Goal: Task Accomplishment & Management: Use online tool/utility

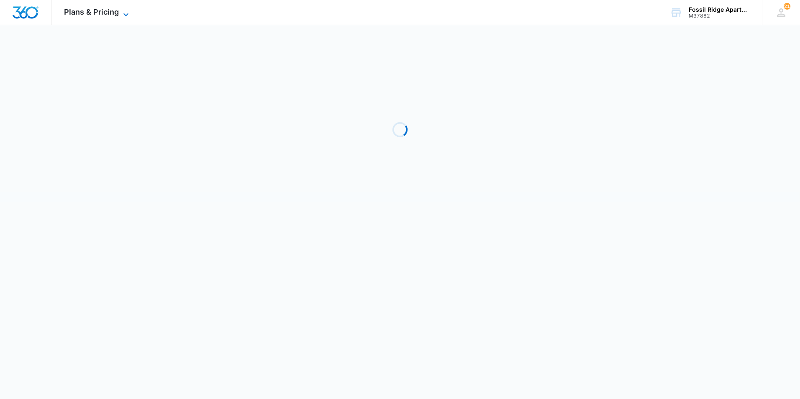
click at [85, 12] on span "Plans & Pricing" at bounding box center [91, 12] width 55 height 9
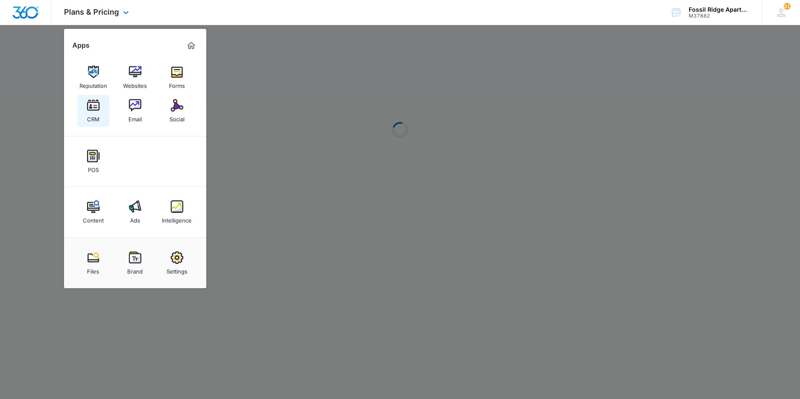
click at [97, 108] on img at bounding box center [93, 105] width 13 height 13
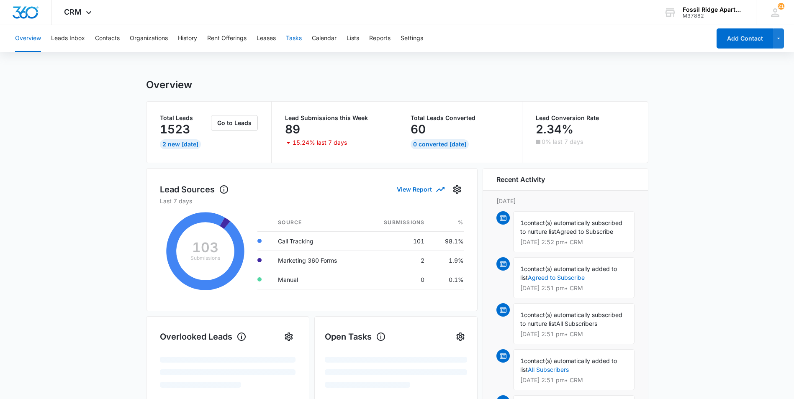
click at [291, 38] on button "Tasks" at bounding box center [294, 38] width 16 height 27
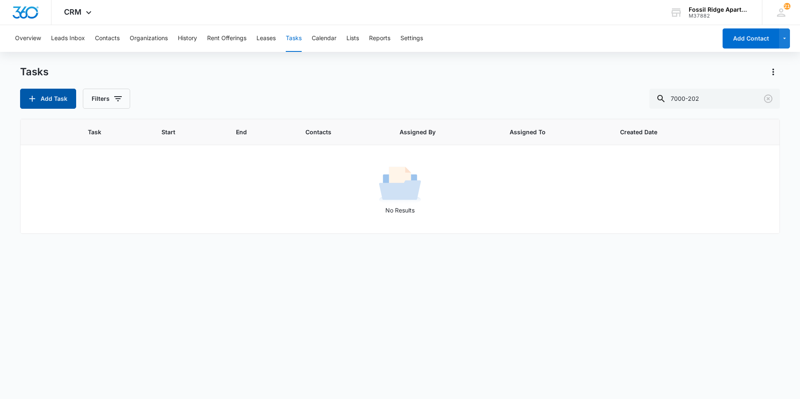
click at [54, 96] on button "Add Task" at bounding box center [48, 99] width 56 height 20
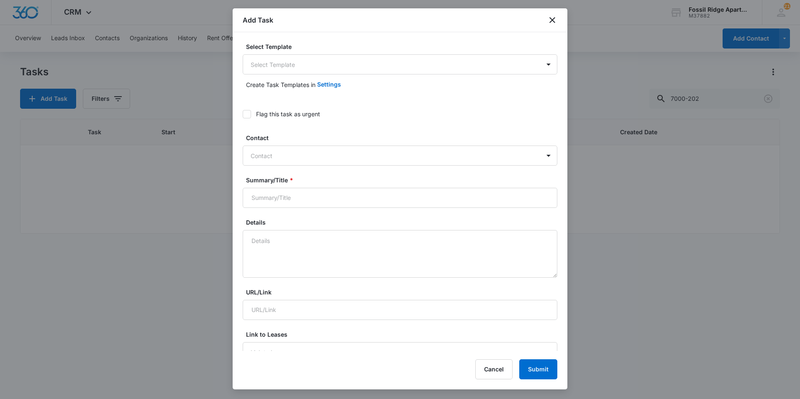
click at [494, 191] on input "Summary/Title *" at bounding box center [400, 198] width 315 height 20
click at [554, 15] on icon "close" at bounding box center [552, 20] width 10 height 10
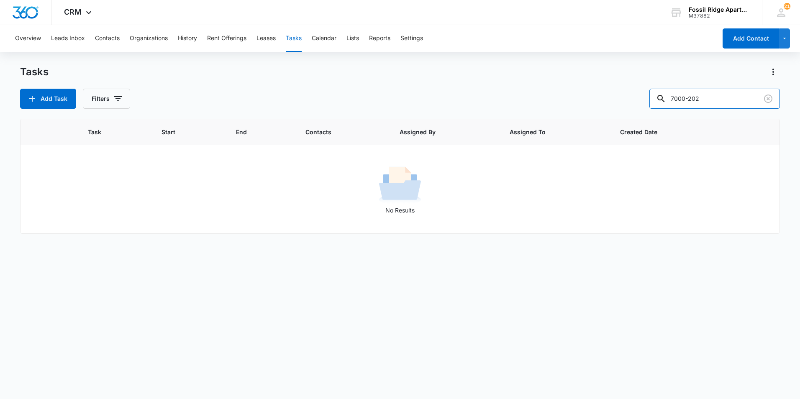
drag, startPoint x: 748, startPoint y: 101, endPoint x: 652, endPoint y: 104, distance: 95.8
click at [652, 104] on div "Add Task Filters 7000-202" at bounding box center [400, 99] width 760 height 20
type input "6981-101"
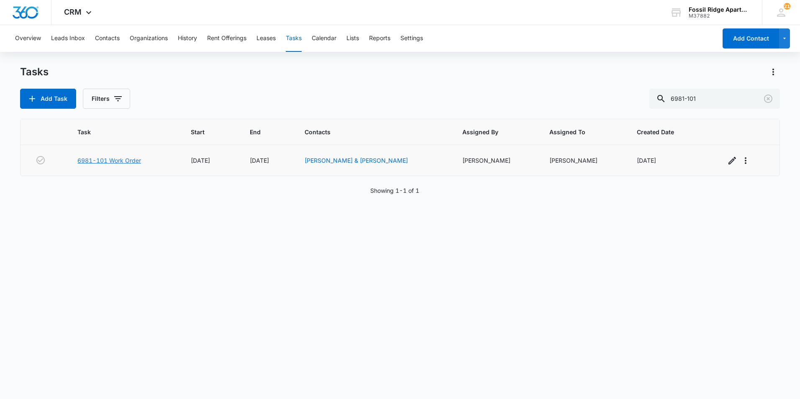
click at [121, 162] on link "6981-101 Work Order" at bounding box center [109, 160] width 64 height 9
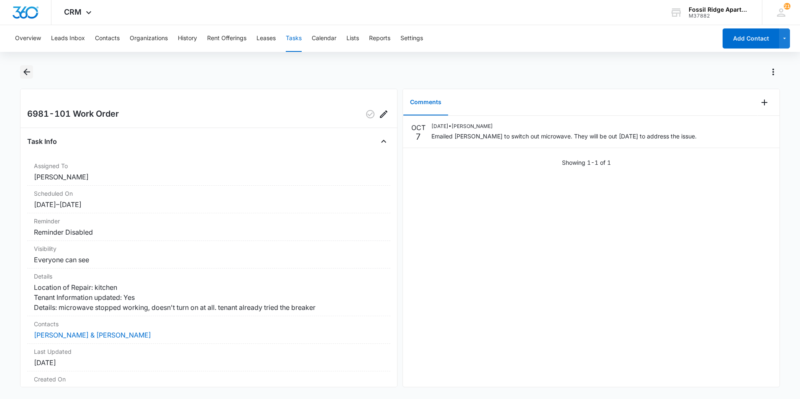
click at [26, 73] on icon "Back" at bounding box center [27, 72] width 10 height 10
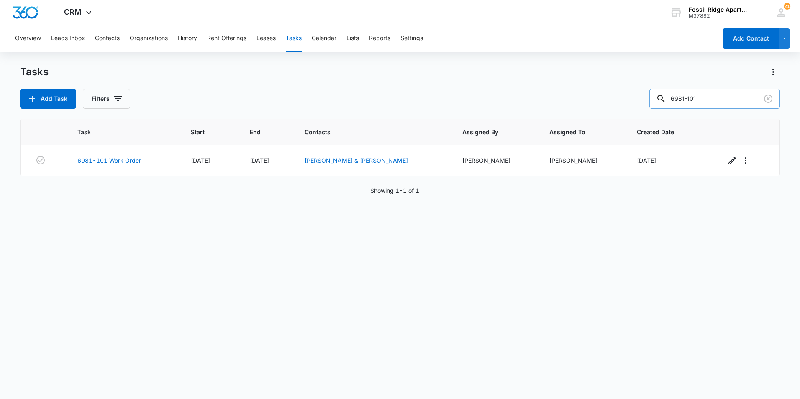
click at [725, 92] on input "6981-101" at bounding box center [714, 99] width 131 height 20
type input "6790-106"
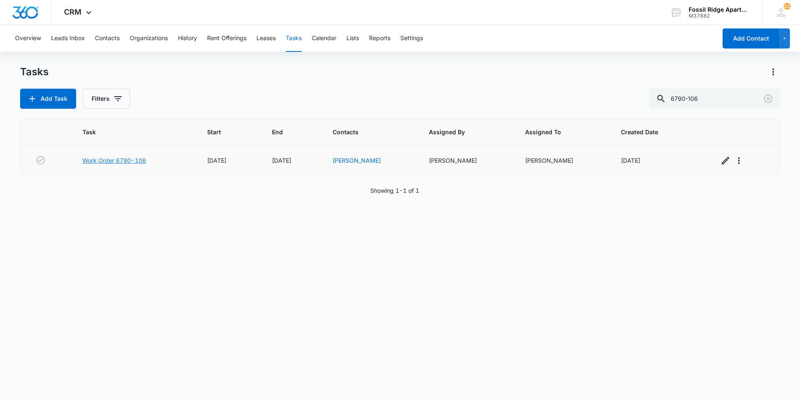
click at [130, 159] on link "Work Order 6790-106" at bounding box center [114, 160] width 64 height 9
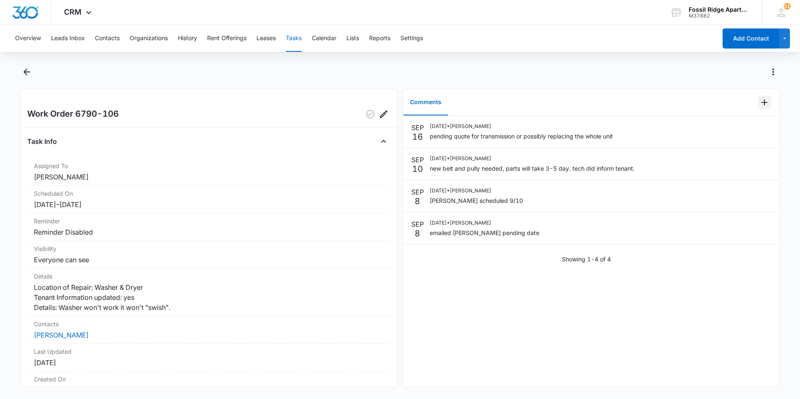
click at [759, 103] on icon "Add Comment" at bounding box center [764, 102] width 10 height 10
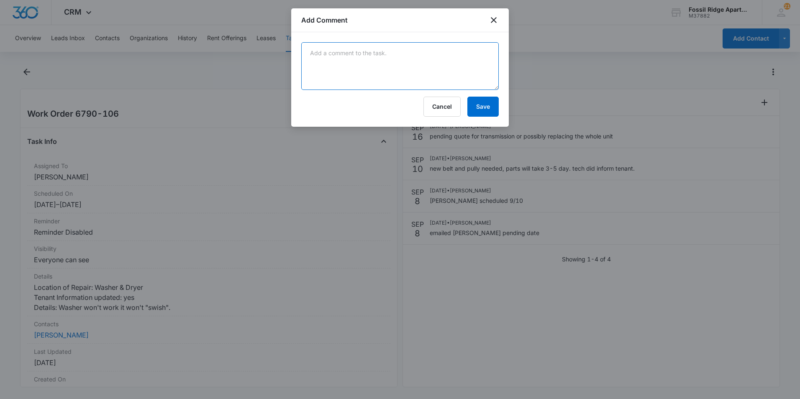
click at [374, 55] on textarea at bounding box center [399, 66] width 197 height 48
click at [151, 246] on div at bounding box center [400, 199] width 800 height 399
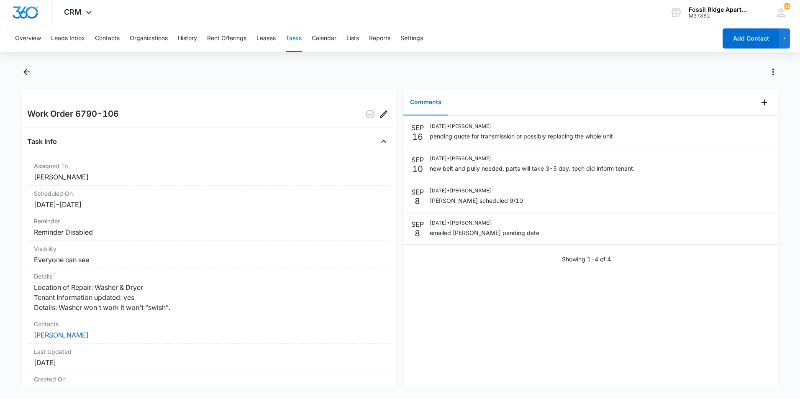
click at [92, 133] on div "Work Order 6790-106 Task Info Assigned To Leotis Johnson Scheduled On 9/4/25 – …" at bounding box center [208, 238] width 377 height 299
click at [20, 79] on div at bounding box center [400, 76] width 760 height 23
click at [26, 76] on icon "Back" at bounding box center [27, 72] width 10 height 10
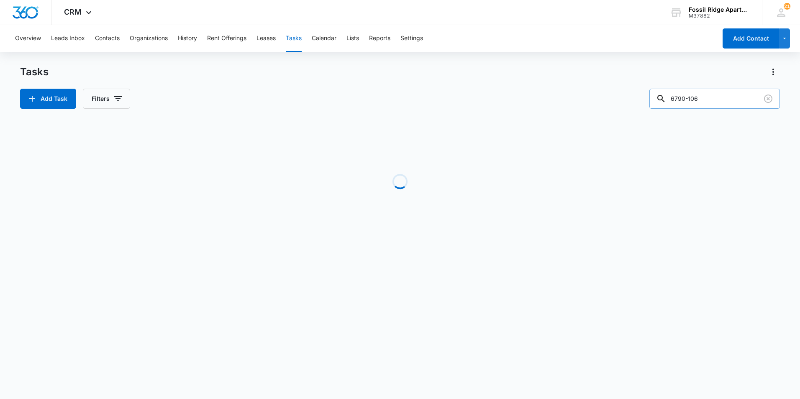
click at [715, 100] on input "6790-106" at bounding box center [714, 99] width 131 height 20
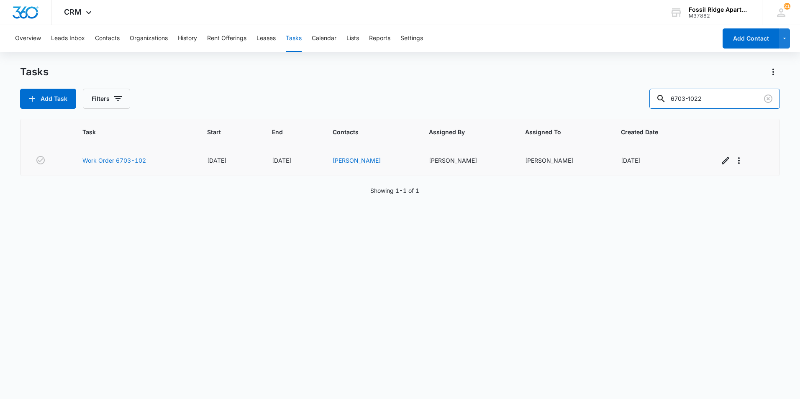
type input "6703-1022"
click at [118, 163] on link "Work Order 6703-102" at bounding box center [114, 160] width 64 height 9
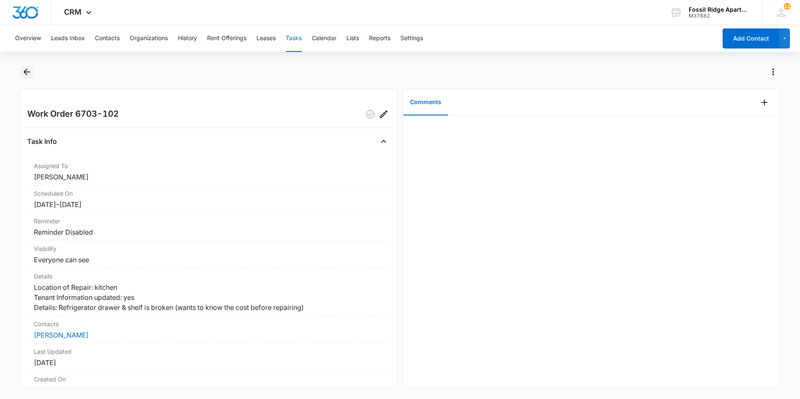
click at [30, 74] on icon "Back" at bounding box center [27, 72] width 10 height 10
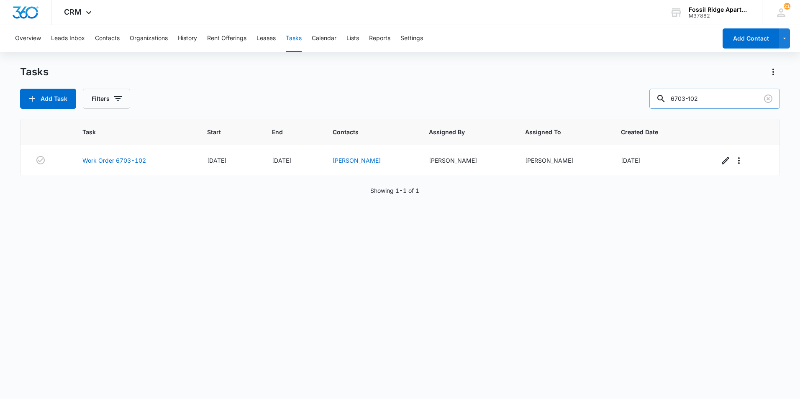
click at [681, 98] on input "6703-102" at bounding box center [714, 99] width 131 height 20
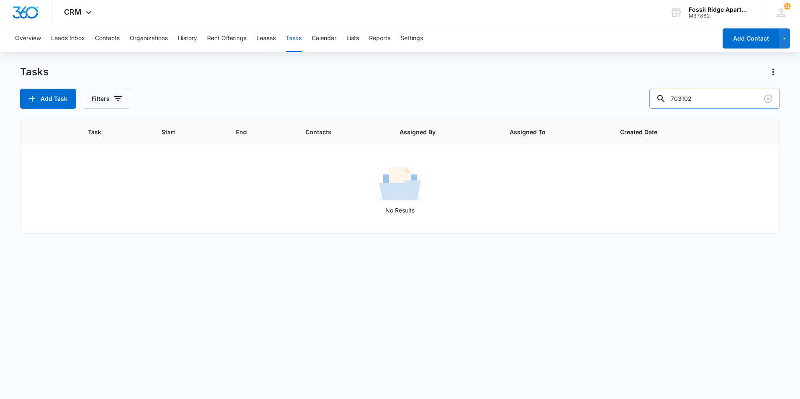
drag, startPoint x: 709, startPoint y: 101, endPoint x: 675, endPoint y: 105, distance: 33.7
click at [675, 105] on div "703102" at bounding box center [714, 99] width 131 height 20
type input "6703-102"
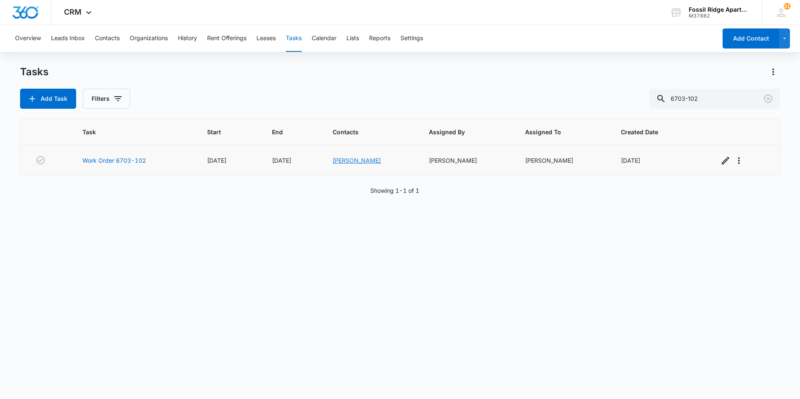
click at [345, 160] on link "Miquela Henry" at bounding box center [357, 160] width 48 height 7
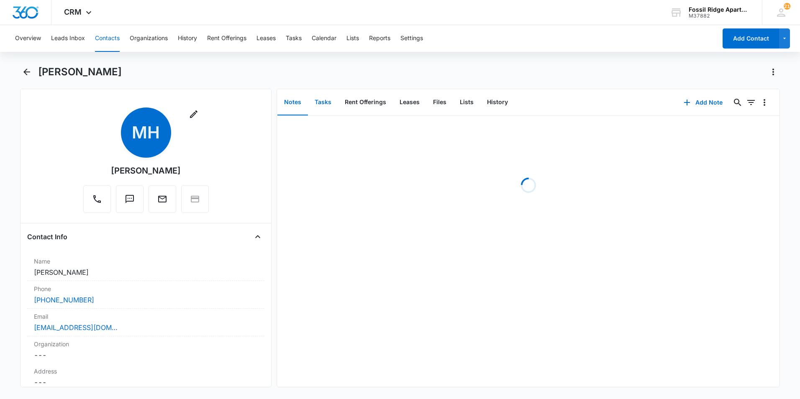
click at [328, 100] on button "Tasks" at bounding box center [323, 103] width 30 height 26
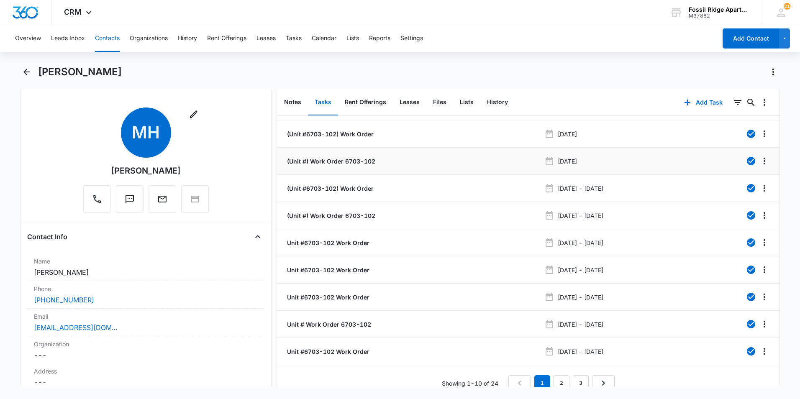
scroll to position [33, 0]
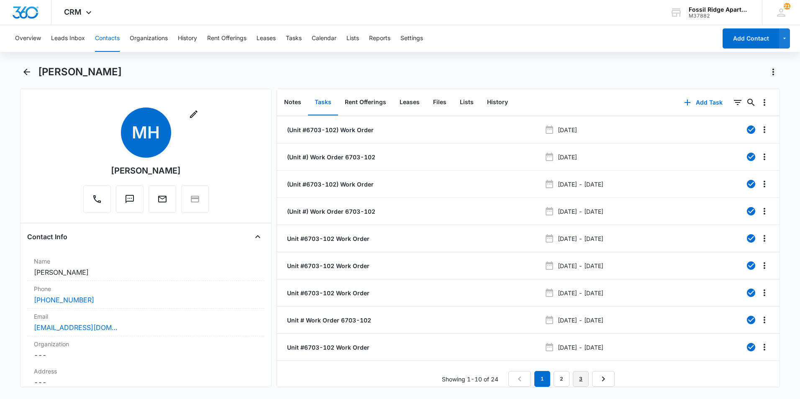
click at [580, 375] on link "3" at bounding box center [581, 379] width 16 height 16
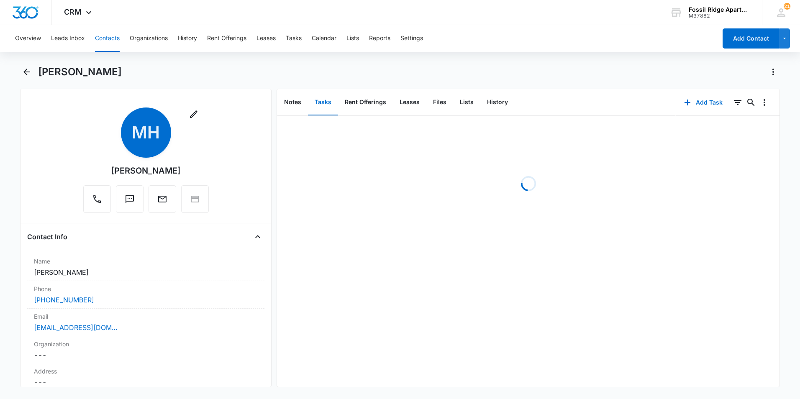
scroll to position [0, 0]
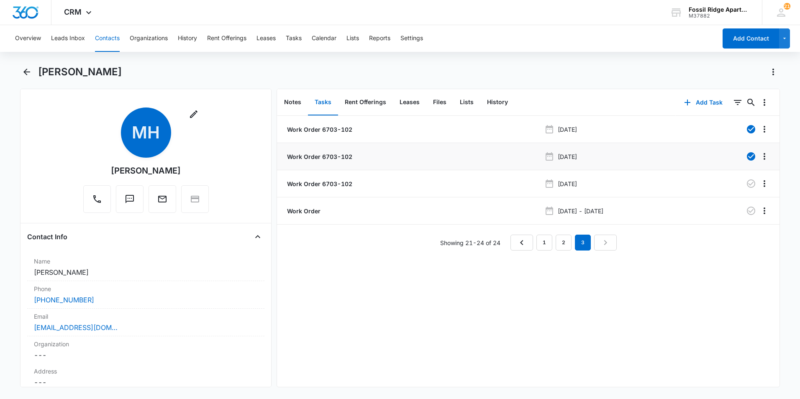
click at [345, 159] on p "Work Order 6703-102" at bounding box center [318, 156] width 67 height 9
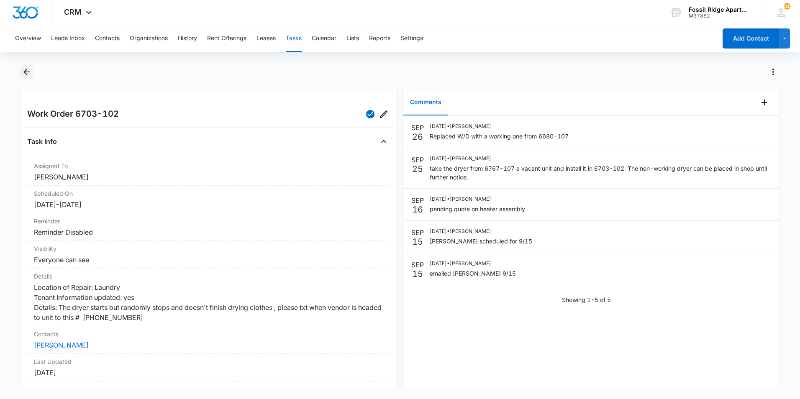
click at [33, 73] on button "Back" at bounding box center [26, 71] width 13 height 13
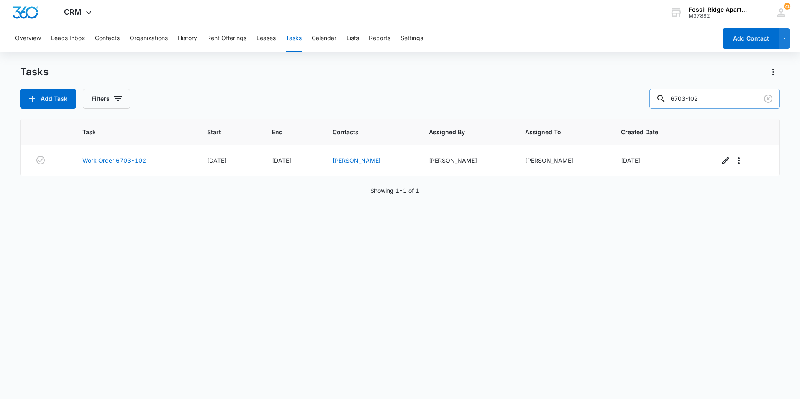
click at [732, 105] on input "6703-102" at bounding box center [714, 99] width 131 height 20
type input "6"
type input "6790-106"
click at [136, 159] on link "Work Order 6790-106" at bounding box center [114, 160] width 64 height 9
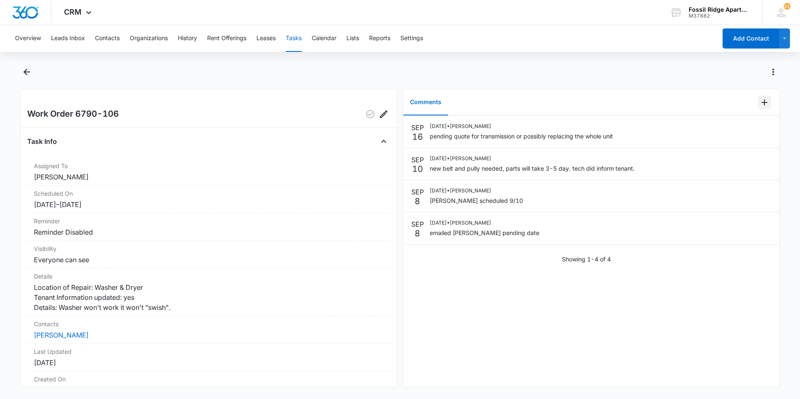
click at [759, 101] on icon "Add Comment" at bounding box center [764, 102] width 10 height 10
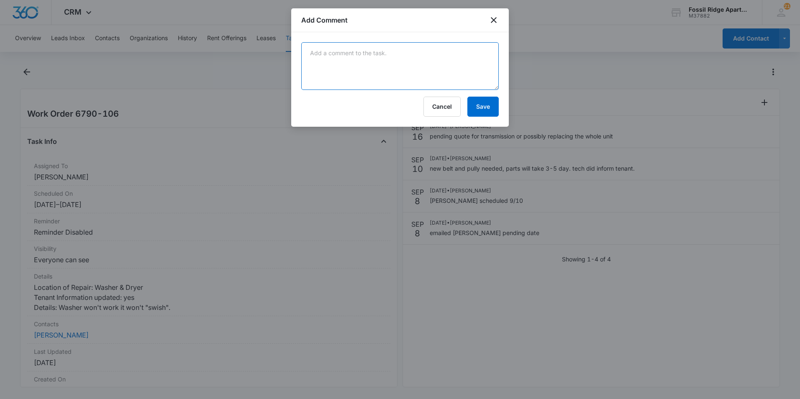
click at [338, 54] on textarea at bounding box center [399, 66] width 197 height 48
type textarea "[PERSON_NAME] will install agitator and transmission [DATE][DATE]"
click at [473, 106] on button "Save" at bounding box center [482, 107] width 31 height 20
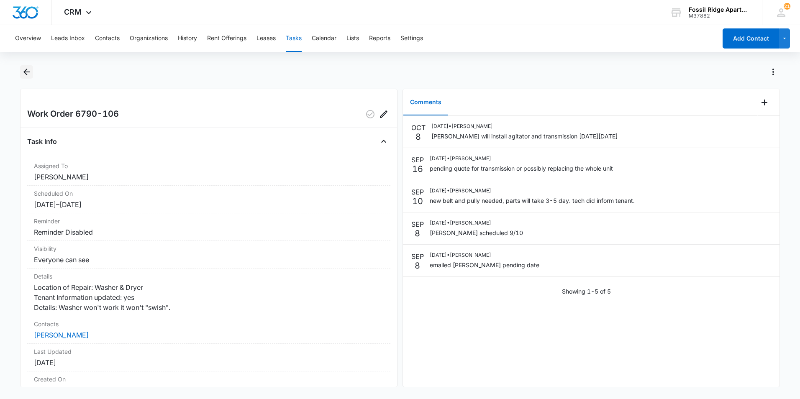
click at [24, 70] on icon "Back" at bounding box center [27, 72] width 10 height 10
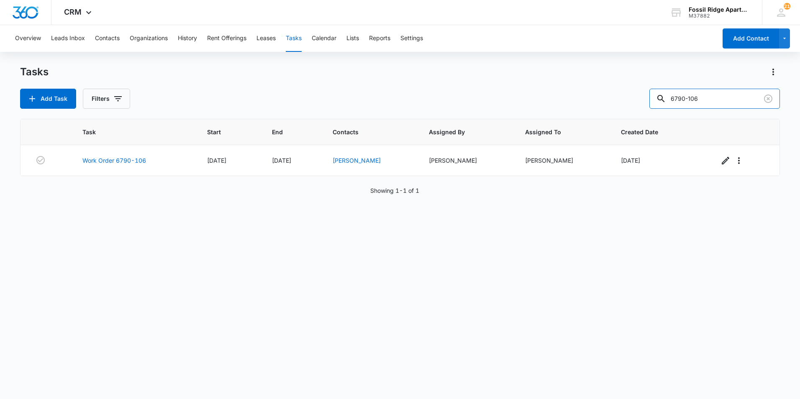
drag, startPoint x: 728, startPoint y: 101, endPoint x: 596, endPoint y: 77, distance: 134.1
click at [596, 77] on div "Tasks Add Task Filters 6790-106" at bounding box center [400, 87] width 760 height 44
type input "6680-208"
click at [139, 156] on td "(6680-208) Work Order" at bounding box center [137, 160] width 130 height 31
click at [137, 159] on link "(6680-208) Work Order" at bounding box center [116, 160] width 68 height 9
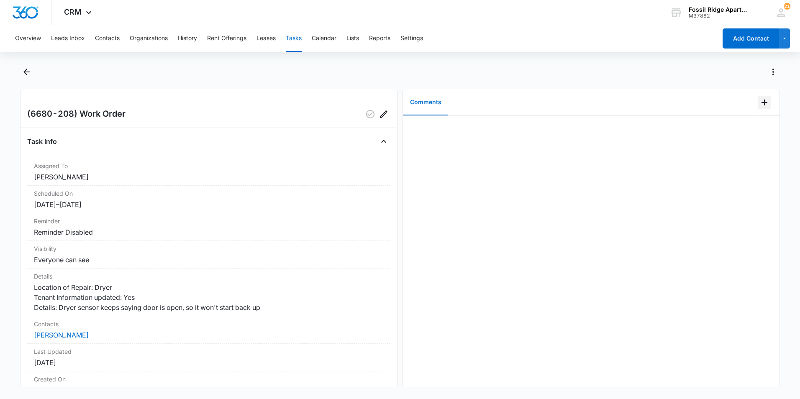
click at [759, 103] on icon "Add Comment" at bounding box center [764, 102] width 10 height 10
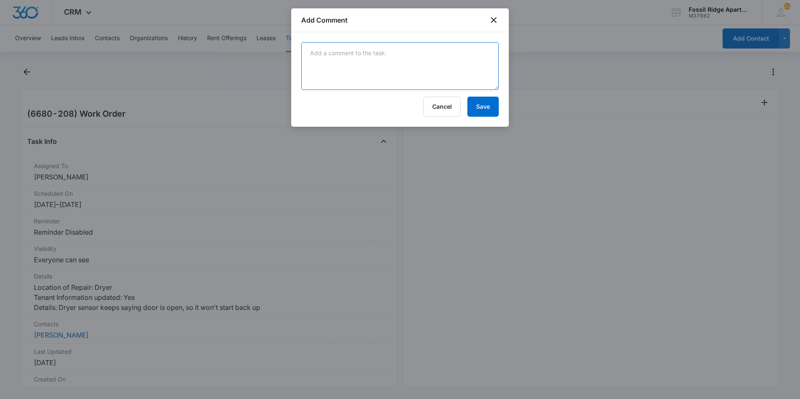
click at [415, 72] on textarea at bounding box center [399, 66] width 197 height 48
type textarea "[PERSON_NAME] will be out 10/10. Called tenant"
click at [482, 115] on button "Save" at bounding box center [482, 107] width 31 height 20
